Goal: Information Seeking & Learning: Learn about a topic

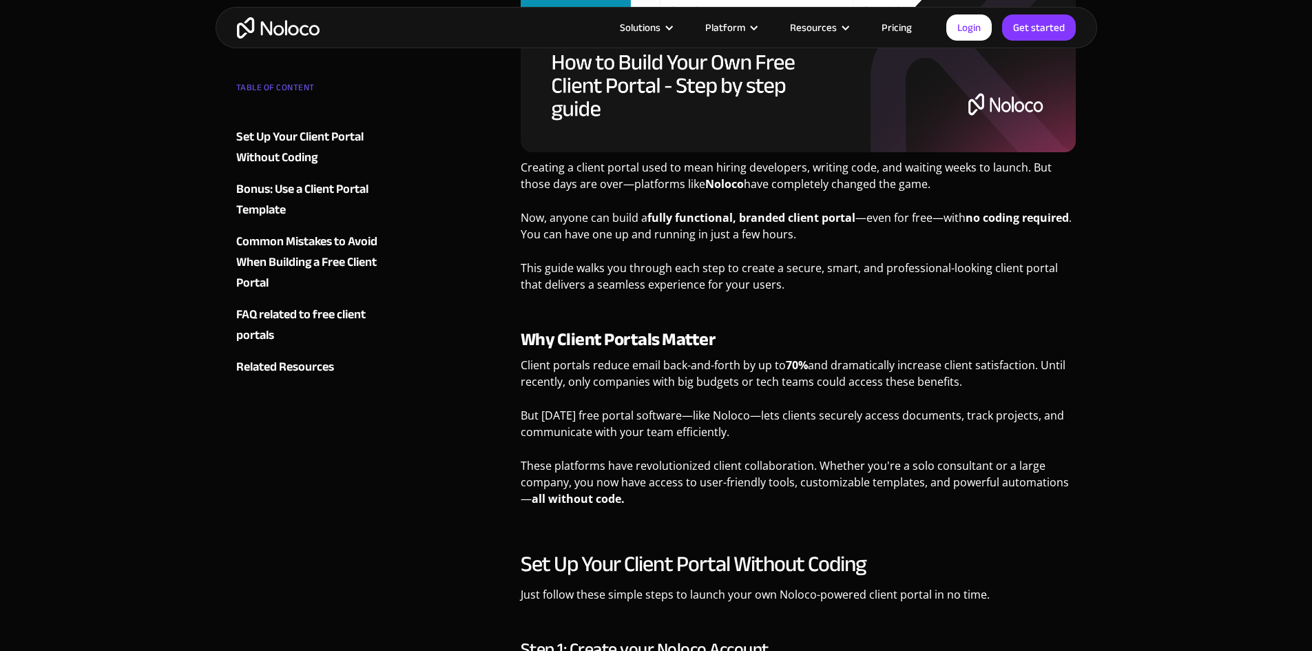
scroll to position [482, 0]
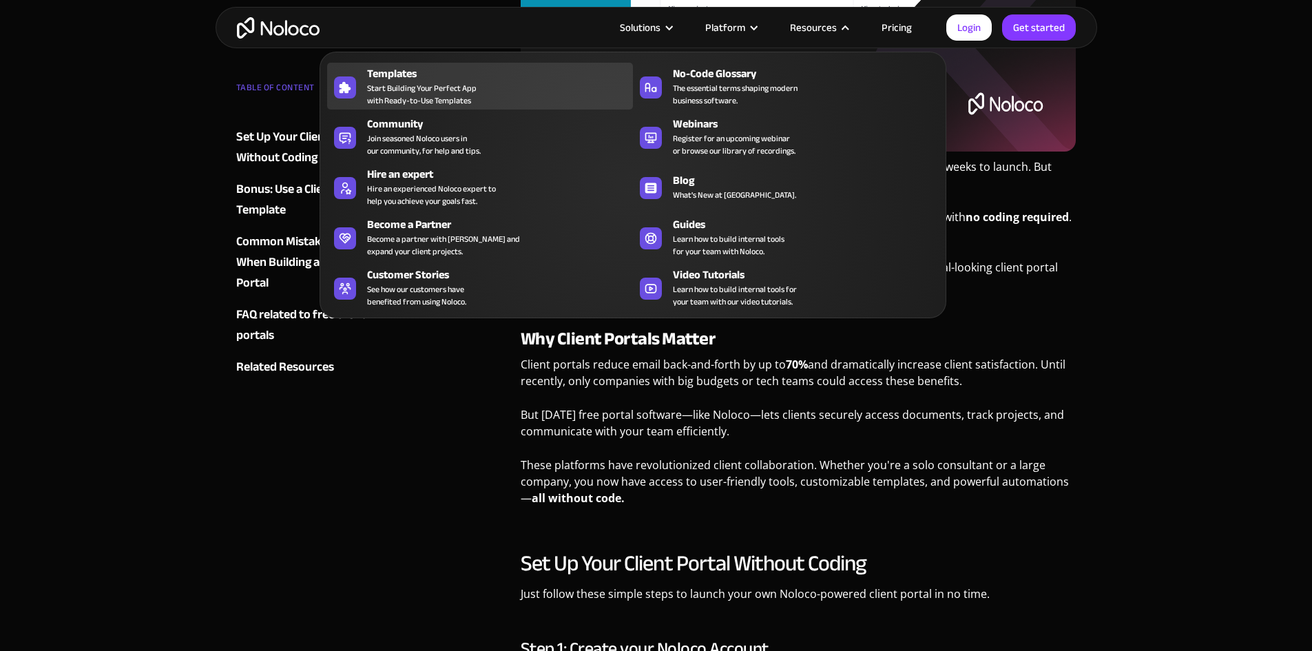
click at [400, 100] on span "Start Building Your Perfect App with Ready-to-Use Templates" at bounding box center [422, 94] width 110 height 25
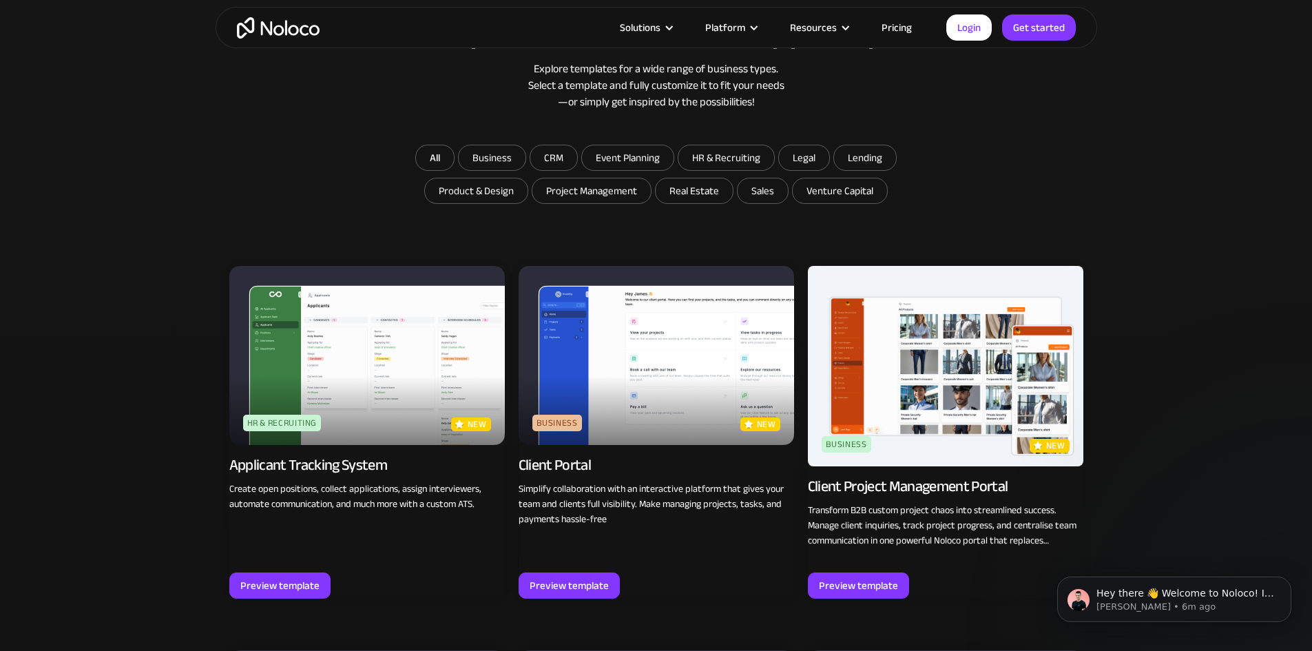
scroll to position [818, 0]
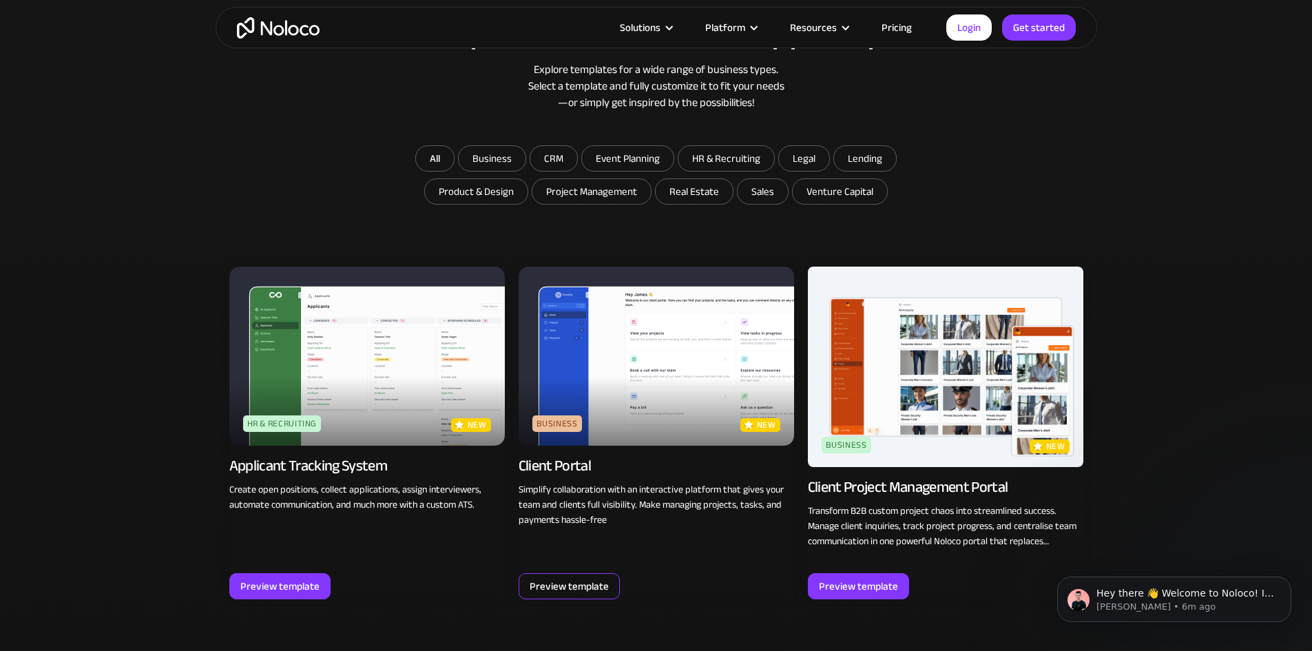
click at [583, 583] on div "Preview template" at bounding box center [569, 586] width 79 height 18
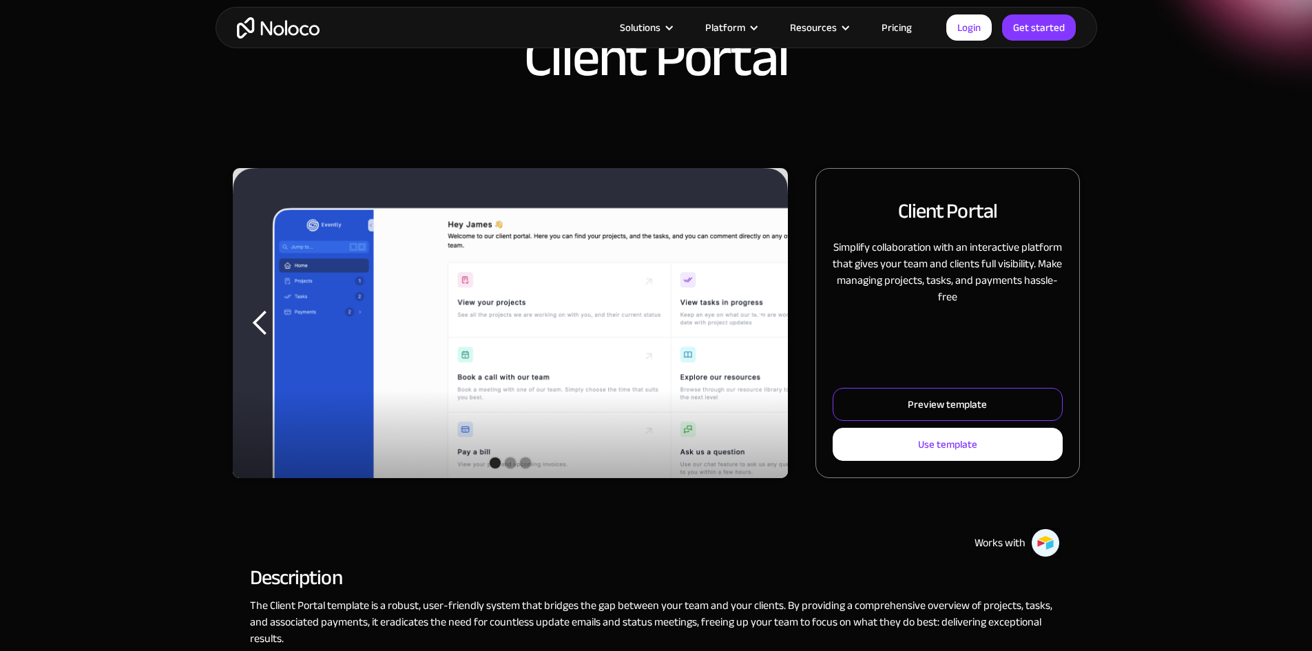
scroll to position [68, 0]
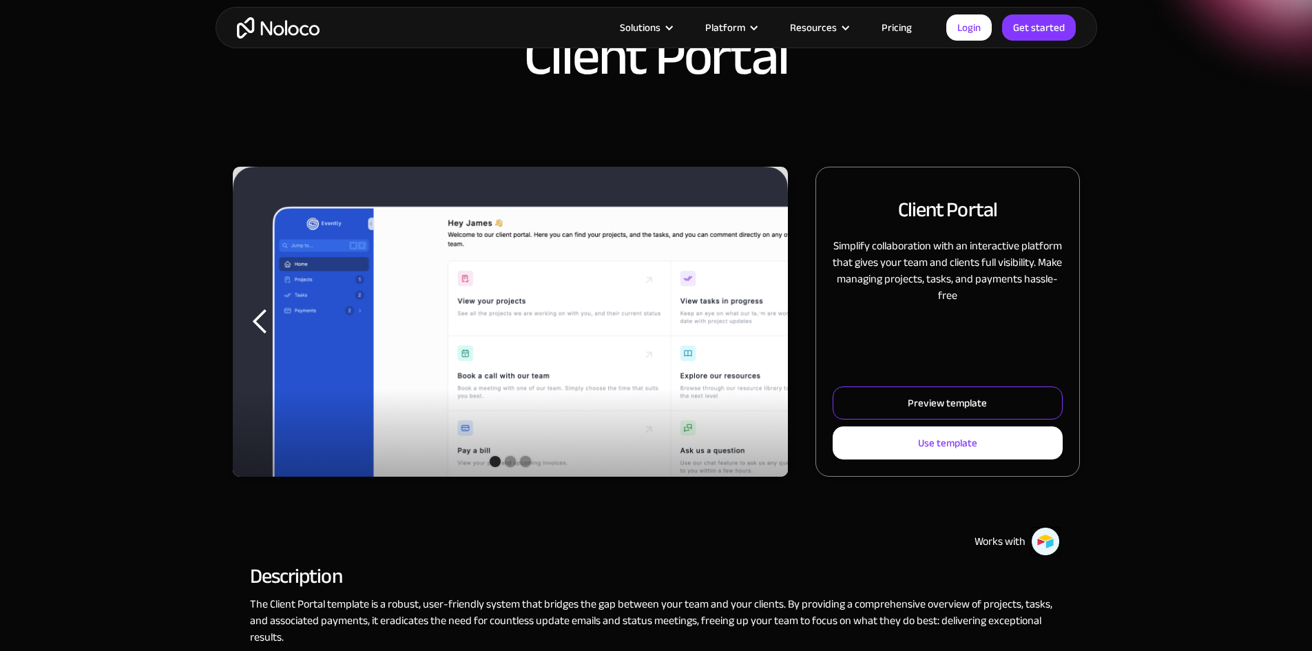
click at [908, 412] on div "Preview template" at bounding box center [947, 403] width 79 height 18
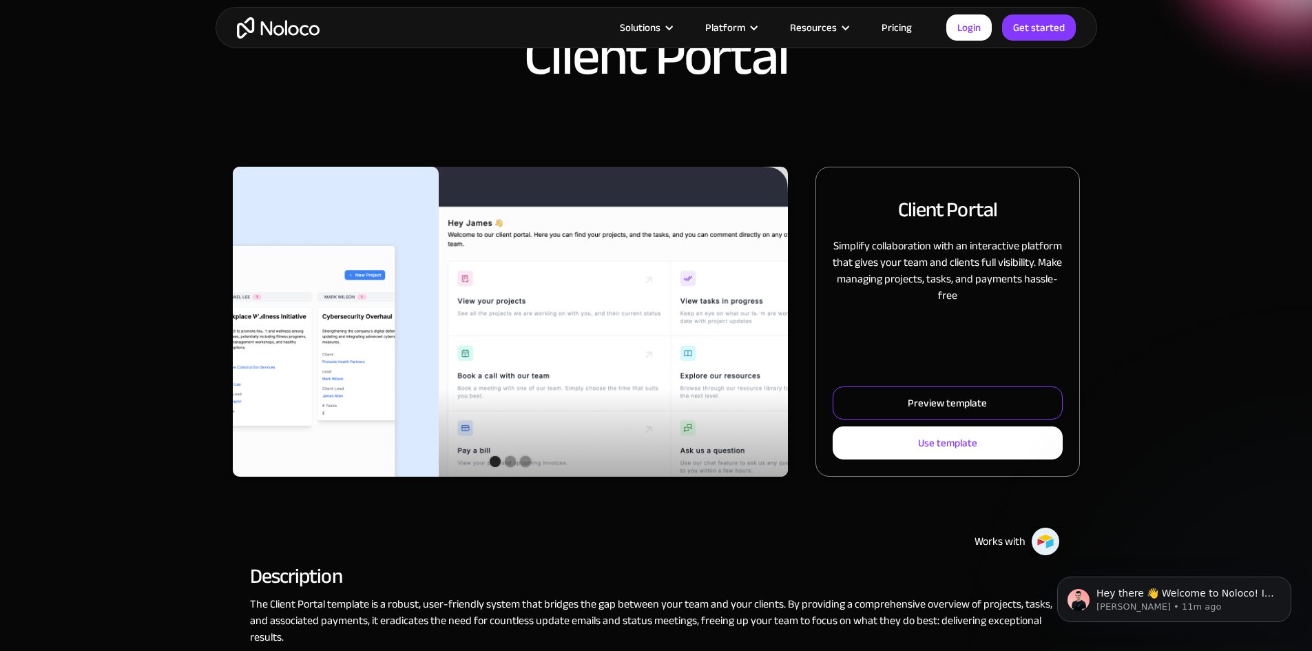
scroll to position [0, 0]
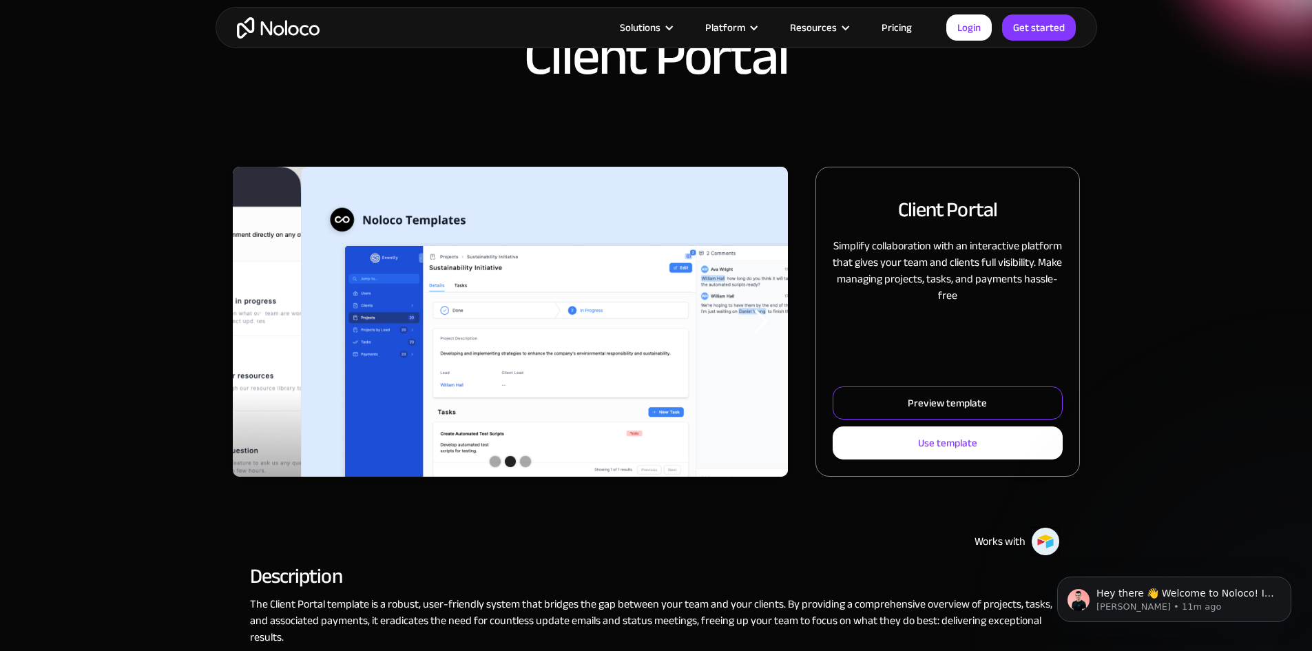
click at [923, 412] on div "Preview template" at bounding box center [947, 403] width 79 height 18
